Goal: Information Seeking & Learning: Learn about a topic

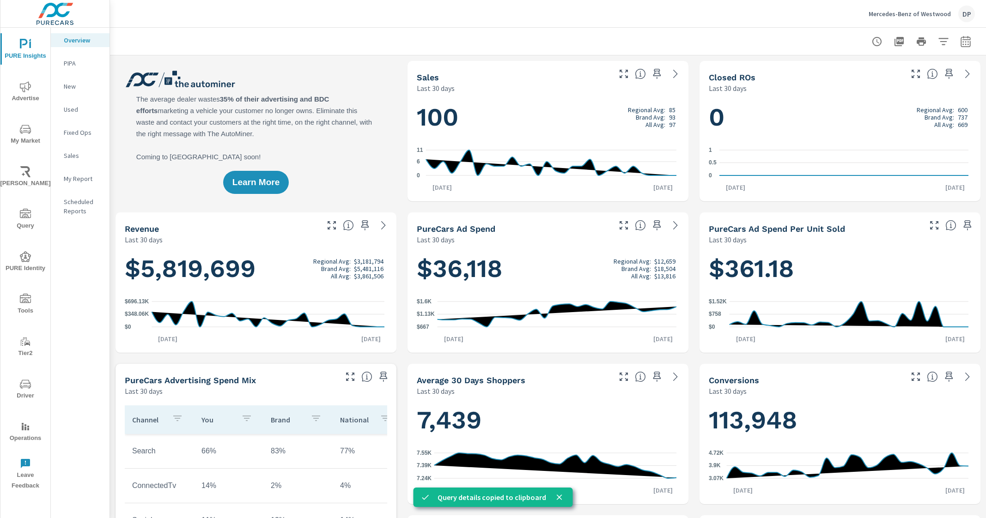
click at [261, 273] on h1 "$5,819,699 Regional Avg: $3,181,794 Brand Avg: $5,481,116 All Avg: $3,861,506" at bounding box center [256, 268] width 262 height 31
click at [69, 59] on p "PIPA" at bounding box center [83, 63] width 38 height 9
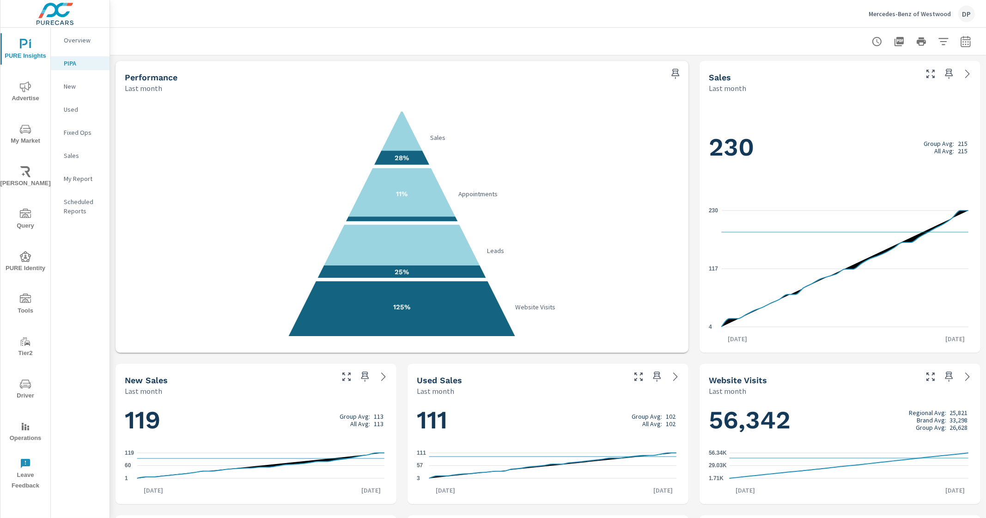
click at [95, 38] on p "Overview" at bounding box center [83, 40] width 38 height 9
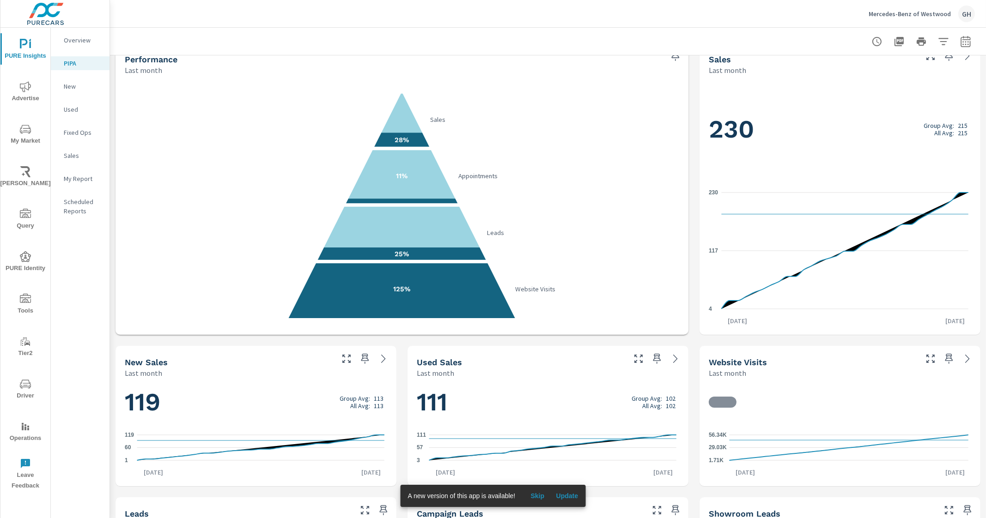
scroll to position [115, 0]
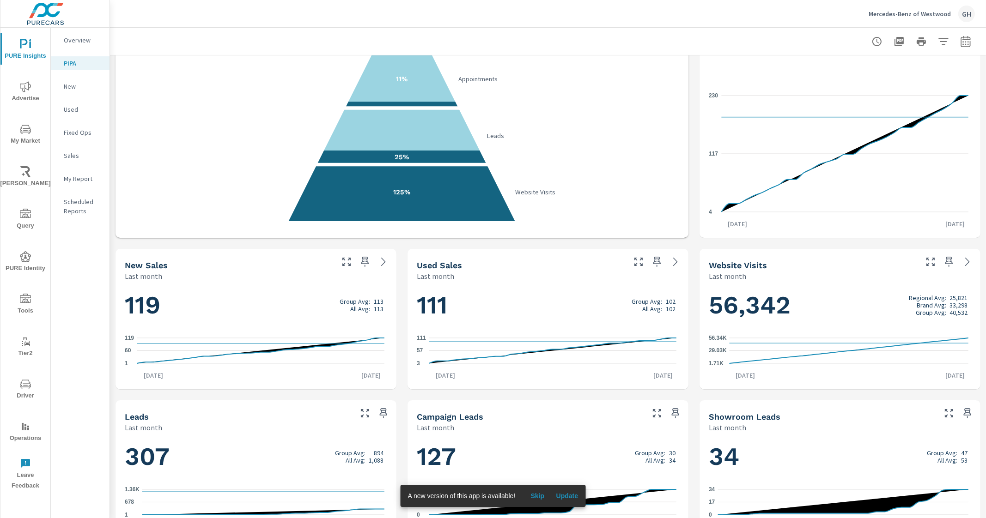
click at [577, 491] on button "Update" at bounding box center [567, 496] width 30 height 15
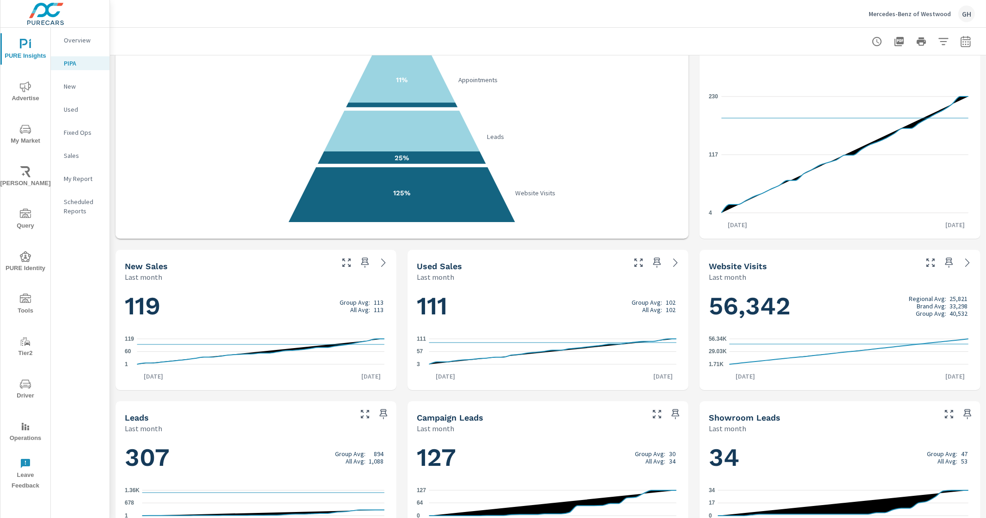
scroll to position [99, 0]
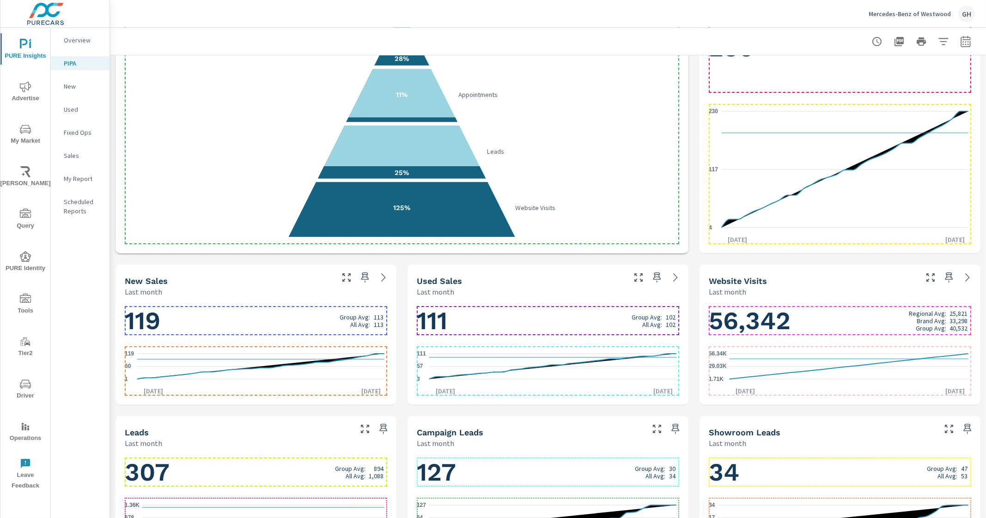
click at [869, 320] on h1 "56,342 Regional Avg: 25,821 Brand Avg: 33,298 Group Avg: 40,532" at bounding box center [840, 320] width 262 height 31
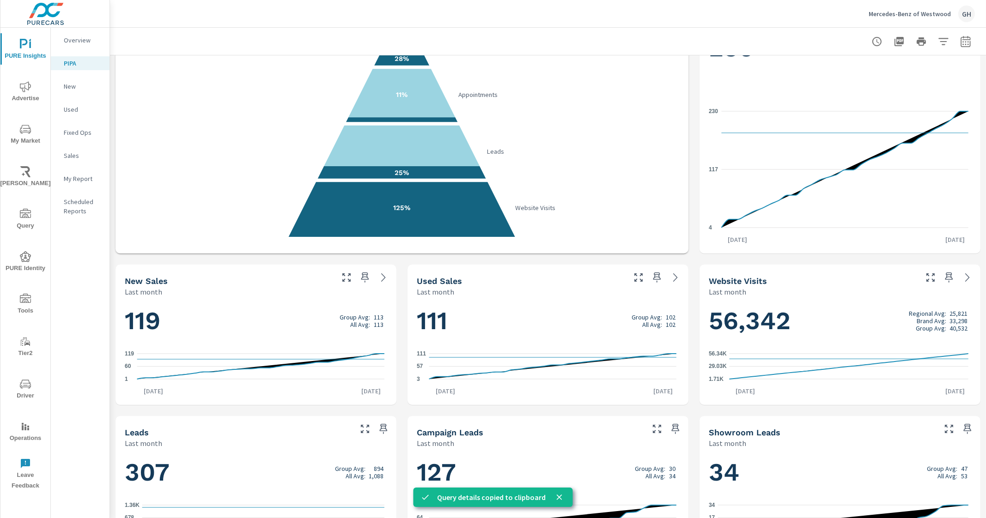
scroll to position [0, 0]
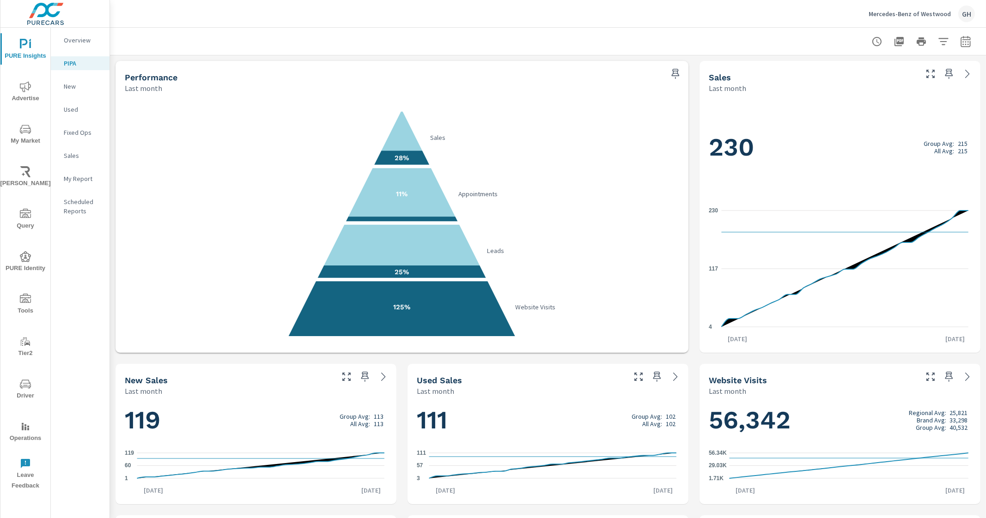
click at [95, 39] on p "Overview" at bounding box center [83, 40] width 38 height 9
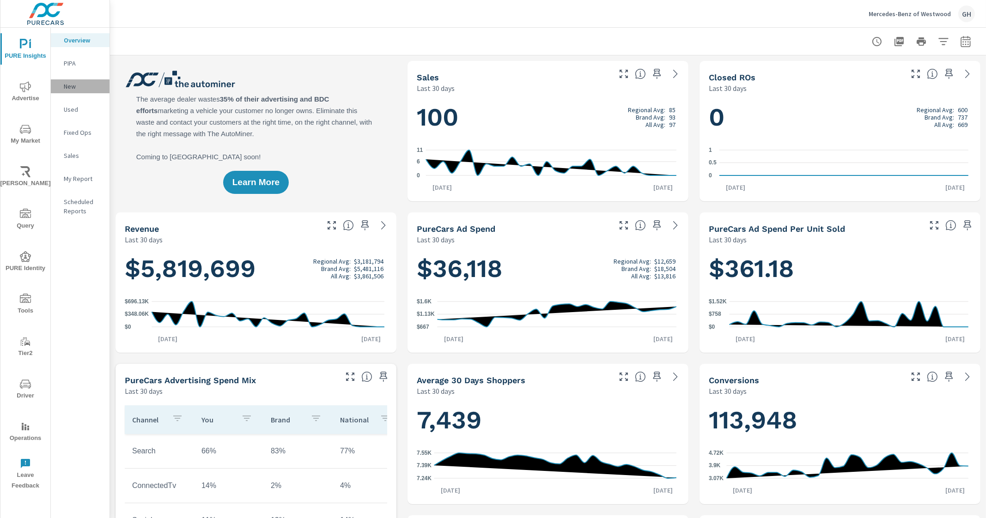
click at [83, 88] on p "New" at bounding box center [83, 86] width 38 height 9
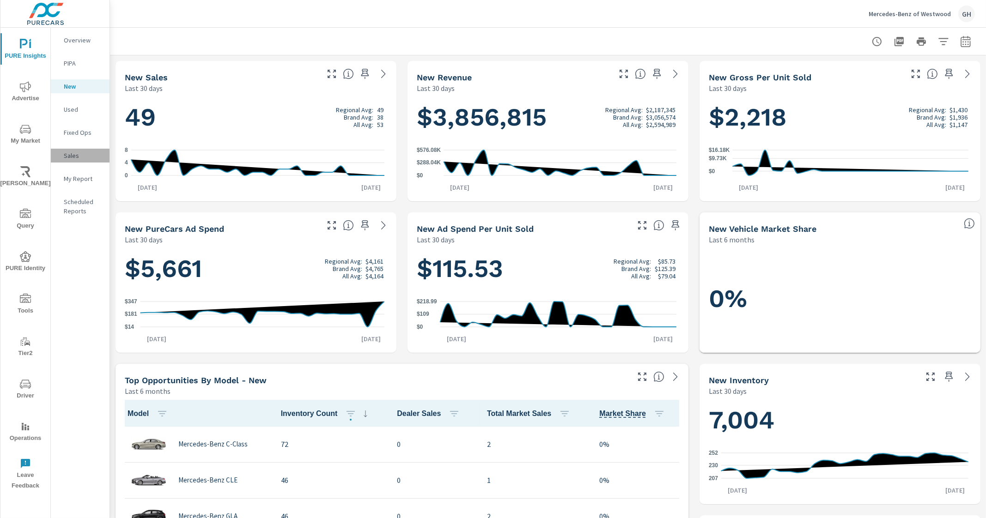
click at [83, 152] on p "Sales" at bounding box center [83, 155] width 38 height 9
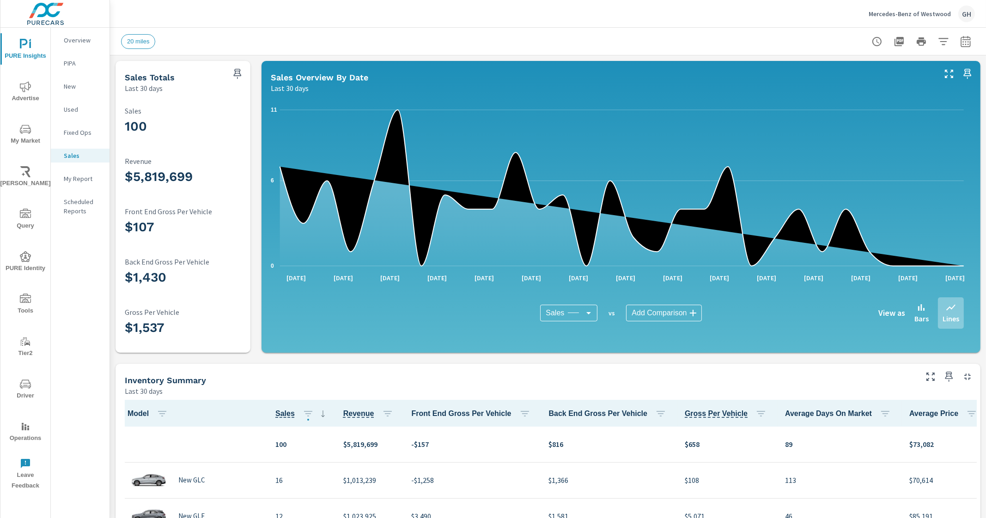
click at [33, 88] on span "Advertise" at bounding box center [25, 92] width 44 height 23
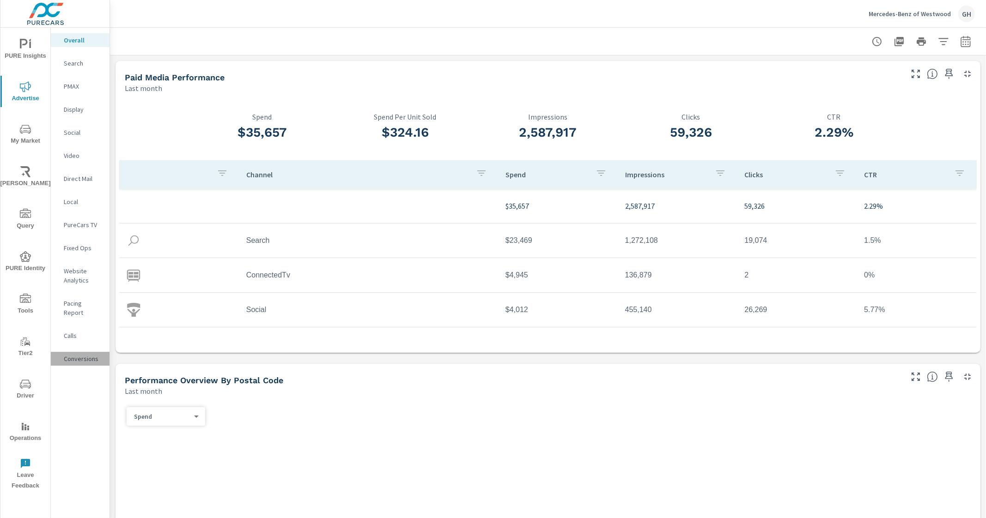
click at [86, 354] on p "Conversions" at bounding box center [83, 358] width 38 height 9
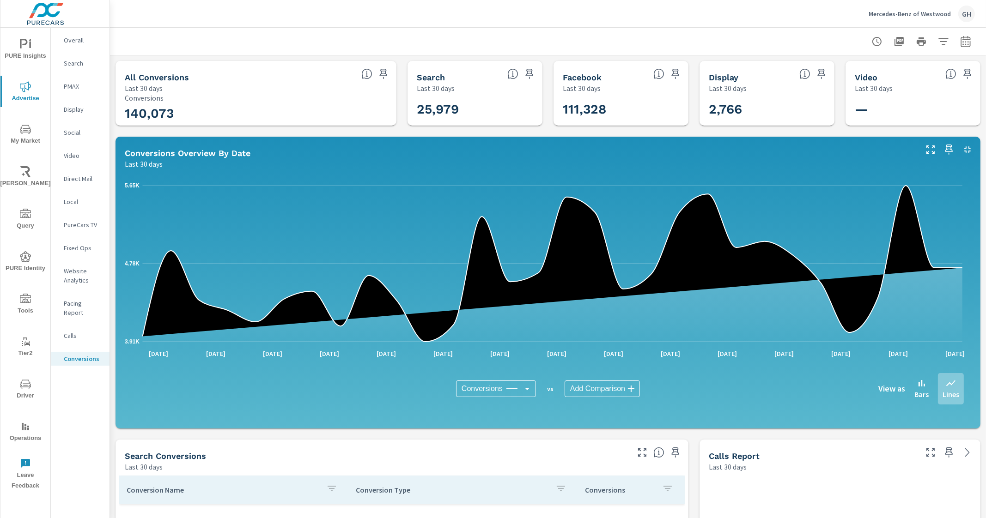
click at [89, 331] on p "Calls" at bounding box center [83, 335] width 38 height 9
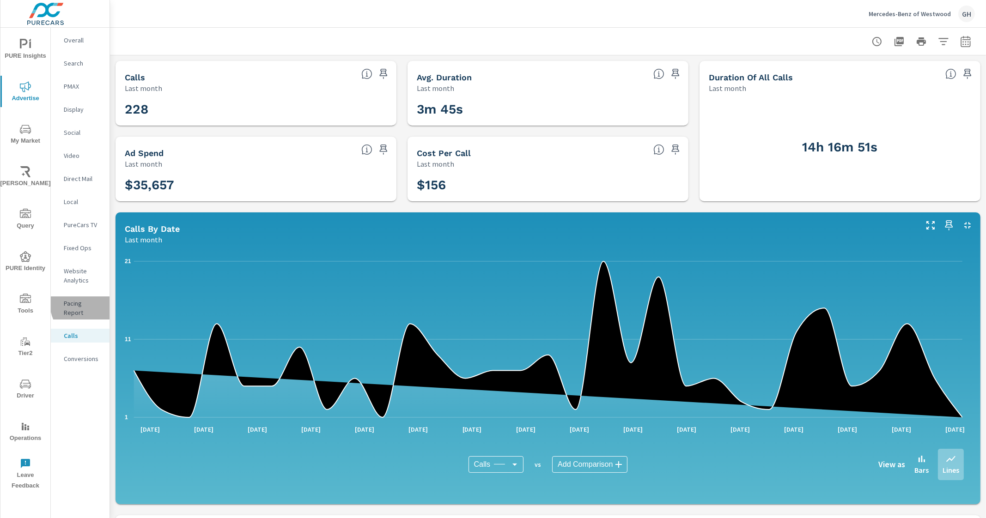
click at [98, 301] on p "Pacing Report" at bounding box center [83, 308] width 38 height 18
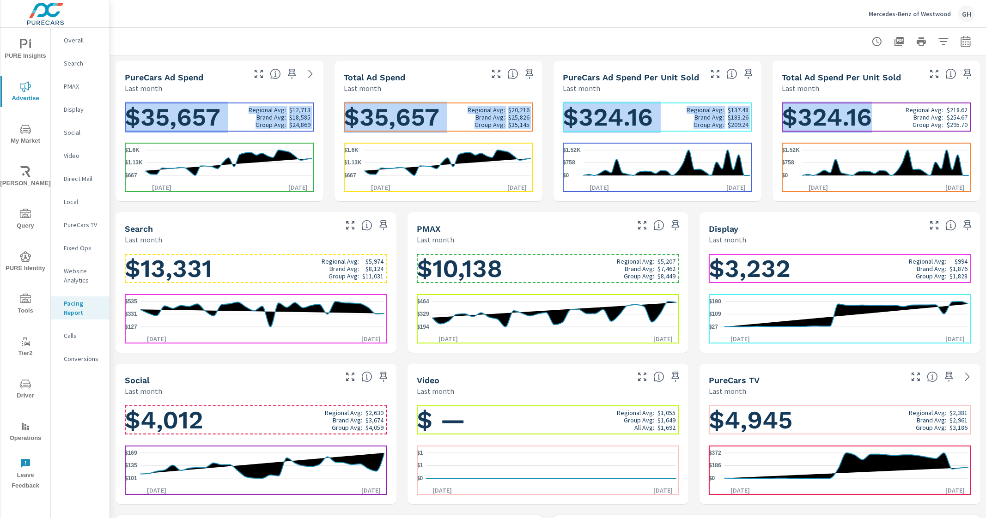
click at [887, 116] on h1 "$324.16 Regional Avg: $218.62 Brand Avg: $254.67 Group Avg: $295.70" at bounding box center [876, 117] width 189 height 31
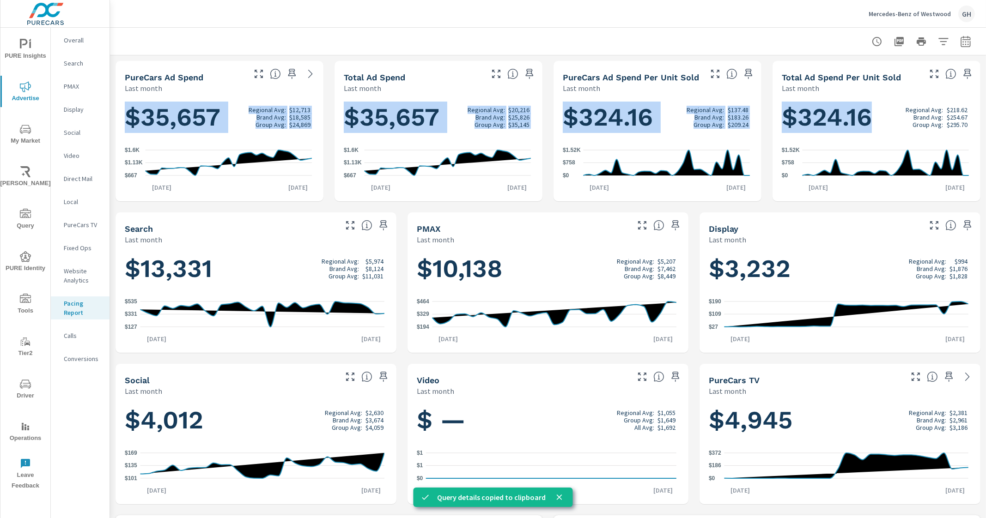
click at [891, 92] on div "Last month" at bounding box center [851, 88] width 138 height 11
click at [882, 114] on h1 "$324.16 Regional Avg: $218.62 Brand Avg: $254.67 Group Avg: $295.70" at bounding box center [876, 117] width 189 height 31
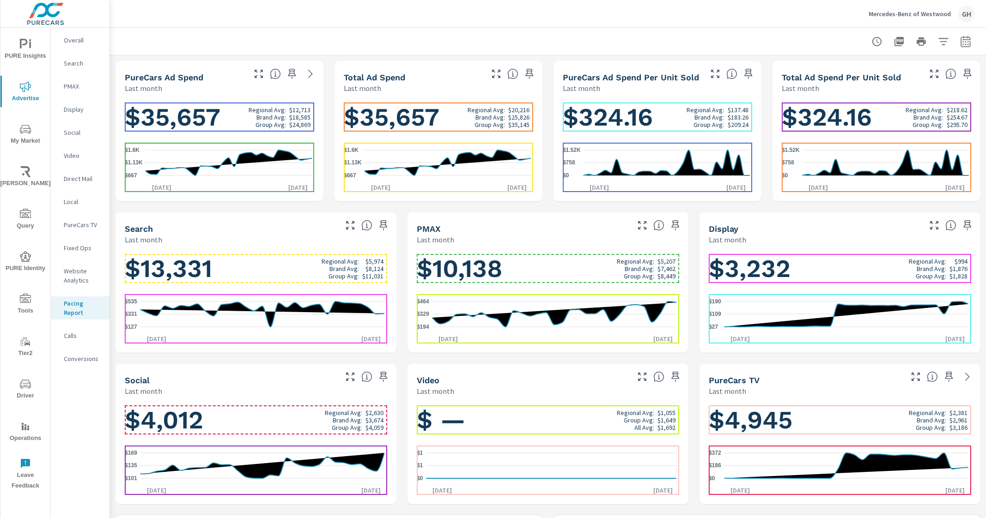
click at [852, 273] on h1 "$3,232 Regional Avg: $994 Brand Avg: $1,876 Group Avg: $1,828" at bounding box center [840, 268] width 262 height 31
